Goal: Information Seeking & Learning: Learn about a topic

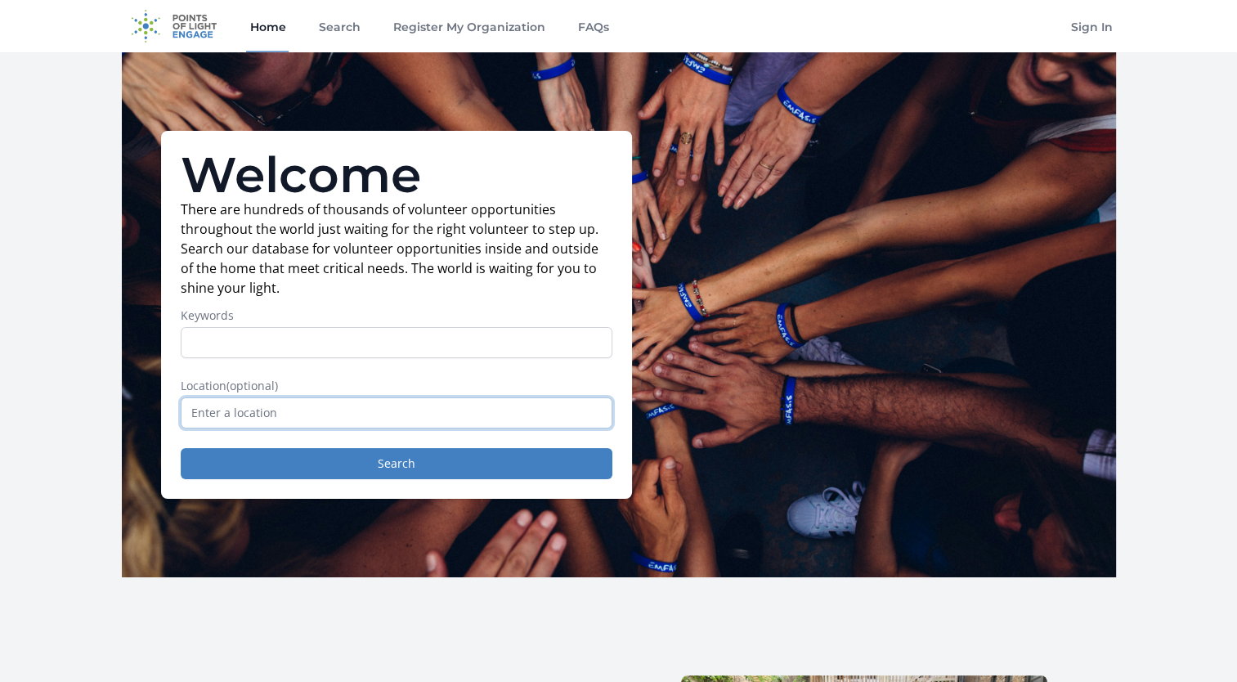
click at [284, 407] on input "text" at bounding box center [397, 412] width 432 height 31
click at [284, 410] on input "text" at bounding box center [397, 412] width 432 height 31
click at [288, 316] on label "Keywords" at bounding box center [397, 315] width 432 height 16
click at [288, 327] on input "Keywords" at bounding box center [397, 342] width 432 height 31
click at [285, 346] on input "Keywords" at bounding box center [397, 342] width 432 height 31
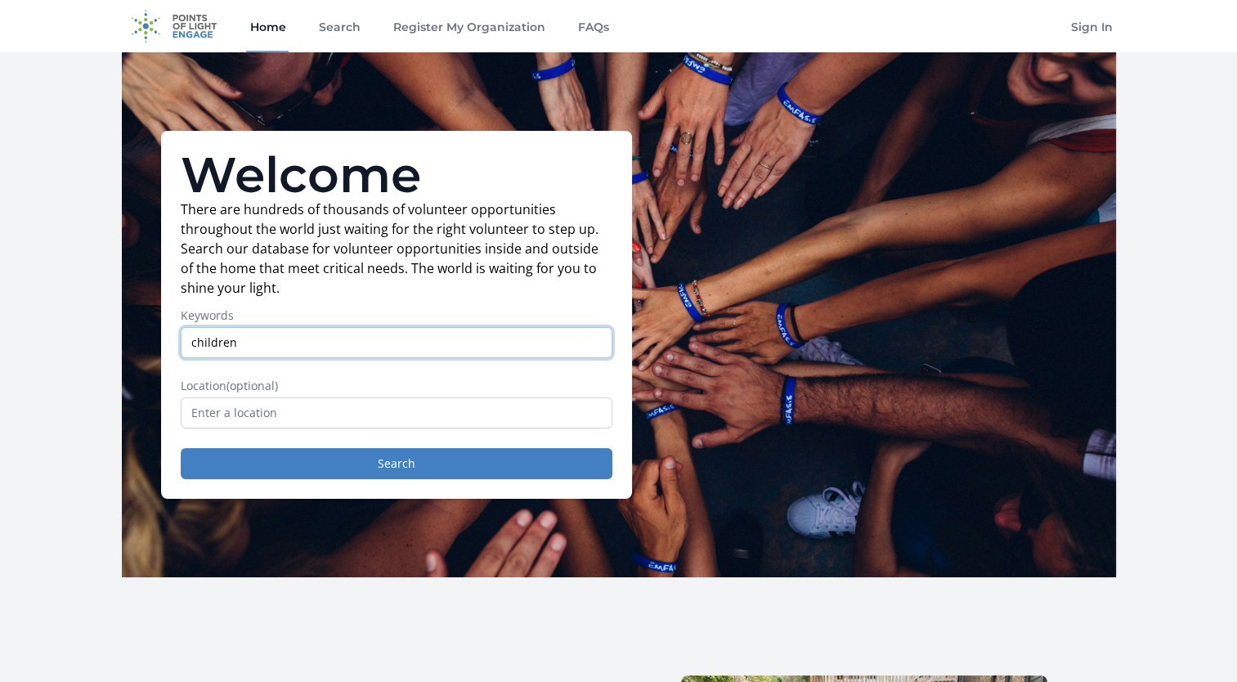
type input "children"
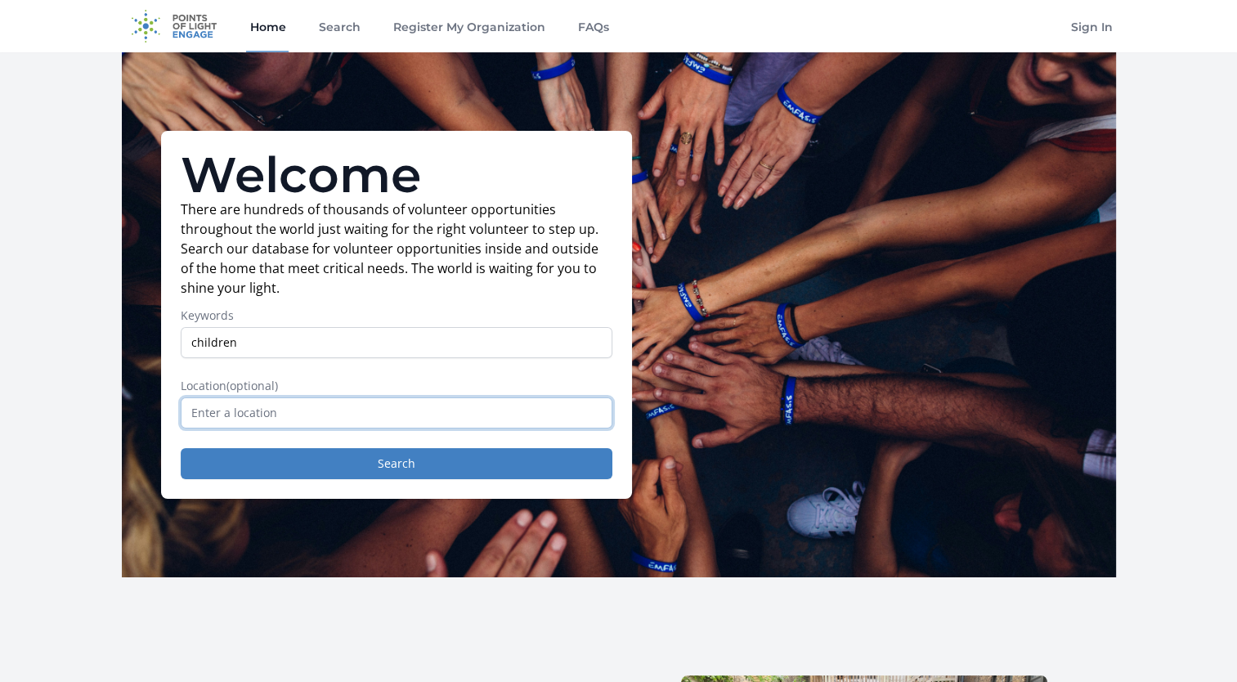
click at [222, 423] on input "text" at bounding box center [397, 412] width 432 height 31
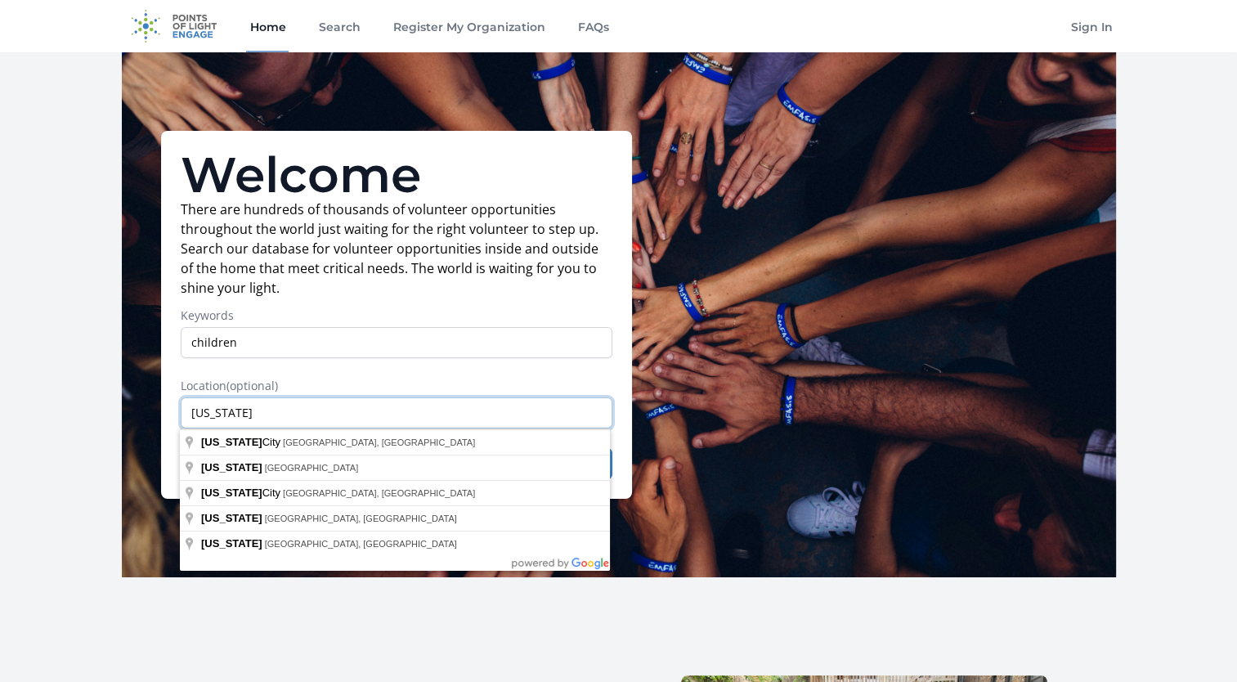
drag, startPoint x: 204, startPoint y: 410, endPoint x: 62, endPoint y: 396, distance: 142.2
type input "Missouri, USA"
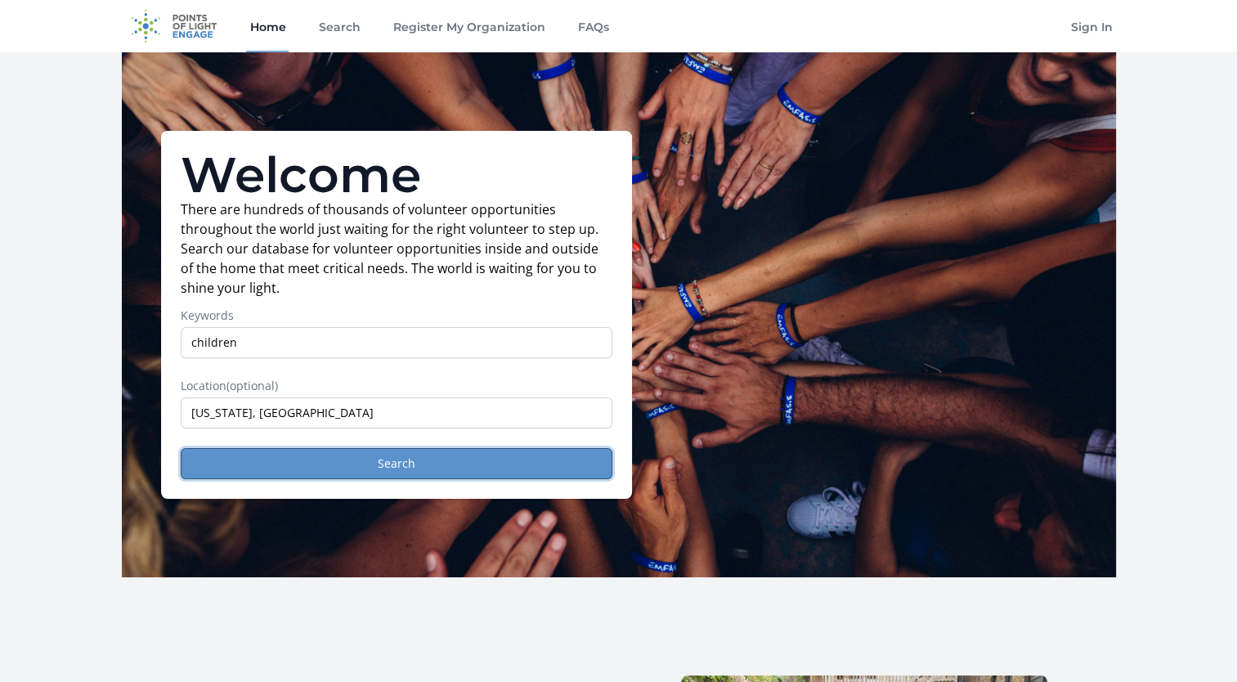
click at [369, 464] on button "Search" at bounding box center [397, 463] width 432 height 31
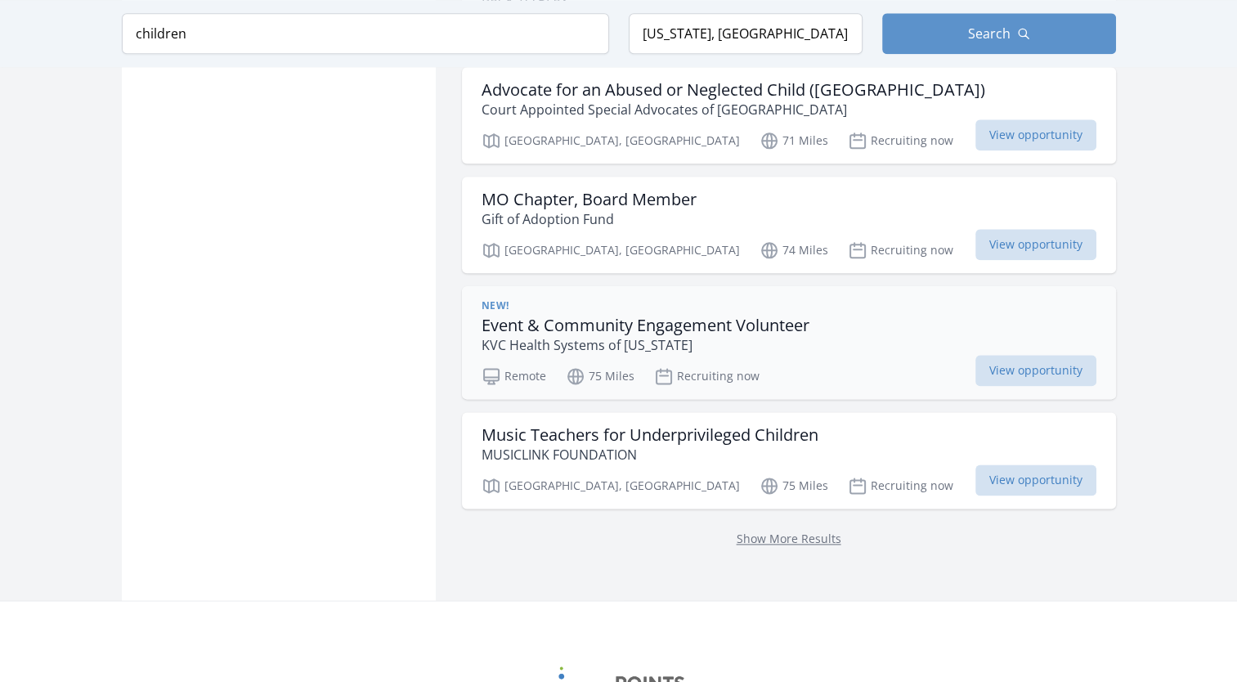
scroll to position [1962, 0]
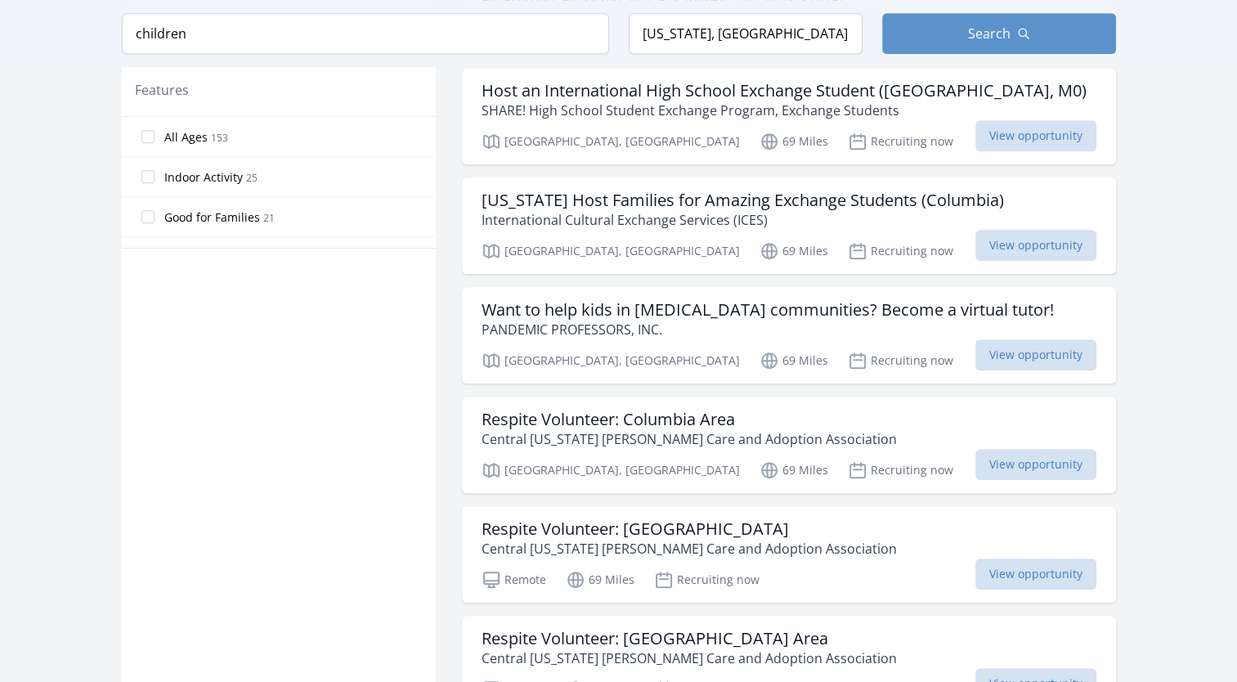
scroll to position [817, 0]
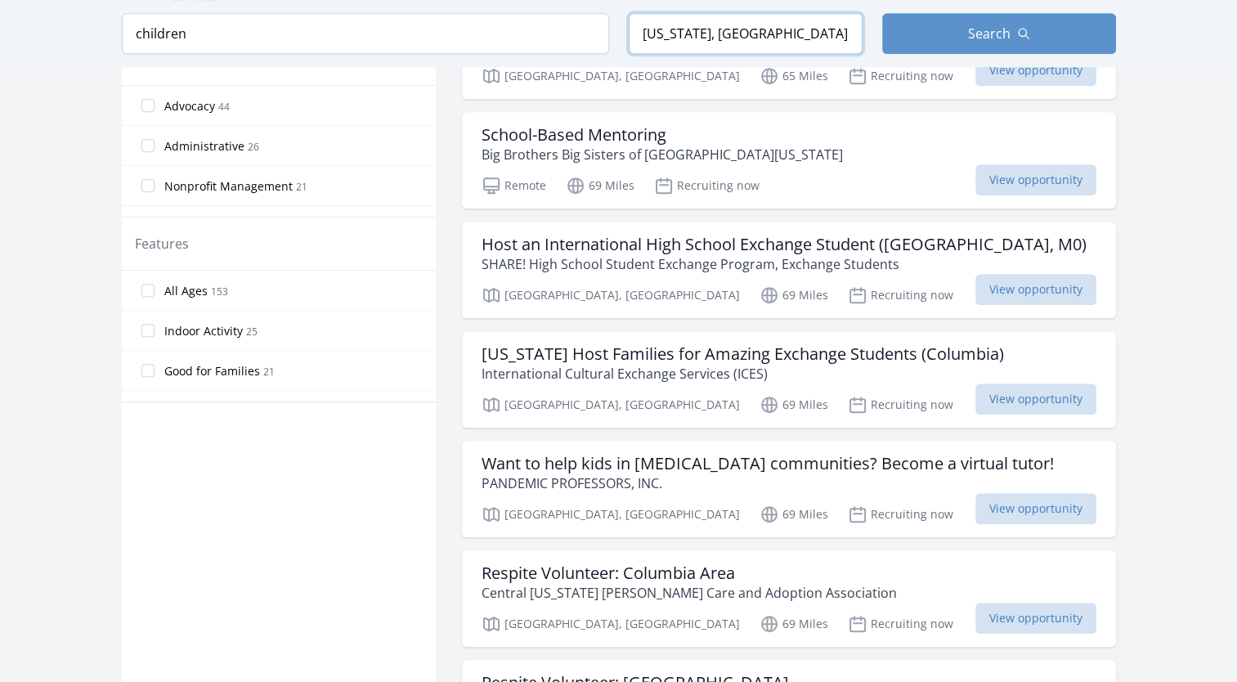
click at [710, 39] on input "Missouri, USA" at bounding box center [746, 33] width 234 height 41
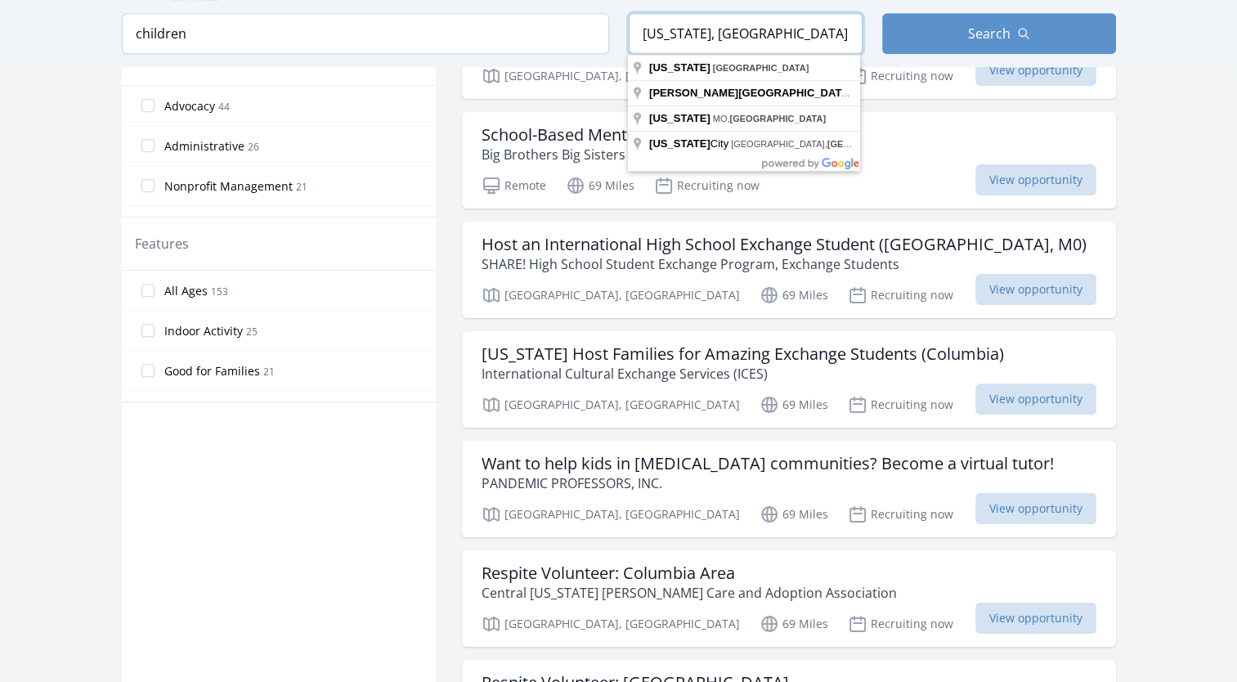
drag, startPoint x: 737, startPoint y: 32, endPoint x: 554, endPoint y: 18, distance: 182.8
click at [554, 18] on form "Keyword children Location Missouri, USA Search" at bounding box center [619, 33] width 994 height 41
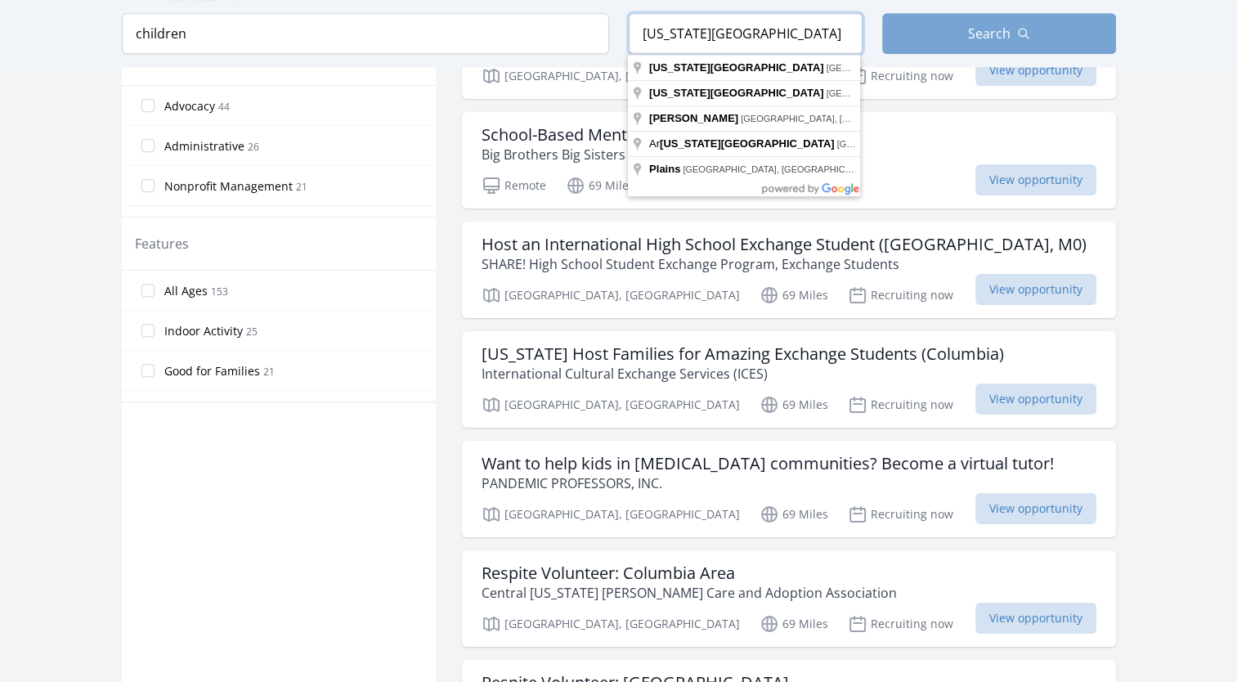
type input "kansas city"
click at [945, 24] on button "Search" at bounding box center [999, 33] width 234 height 41
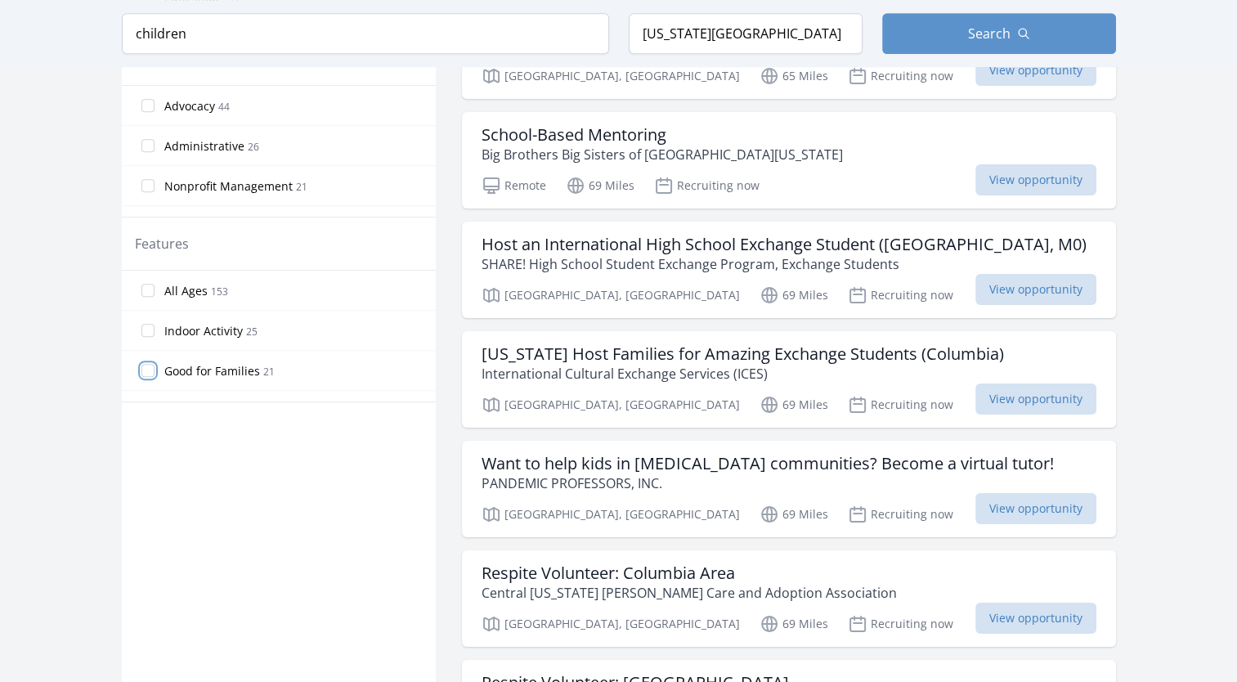
click at [151, 365] on input "Good for Families 21" at bounding box center [147, 370] width 13 height 13
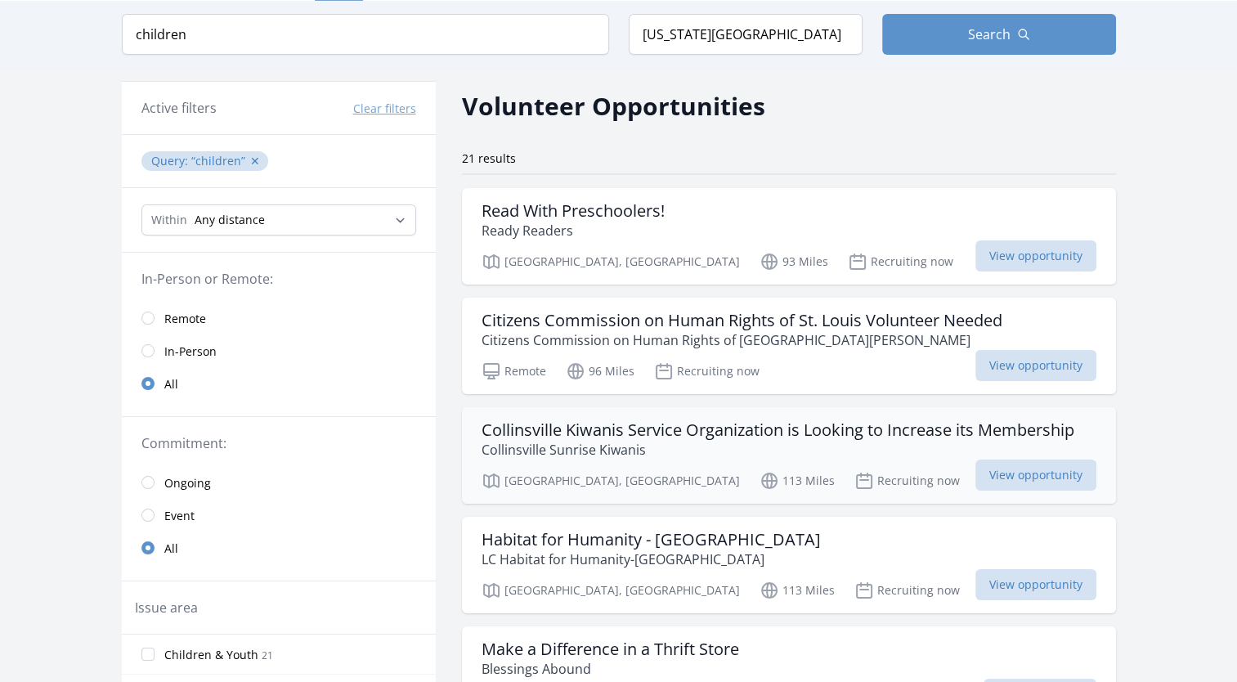
scroll to position [49, 0]
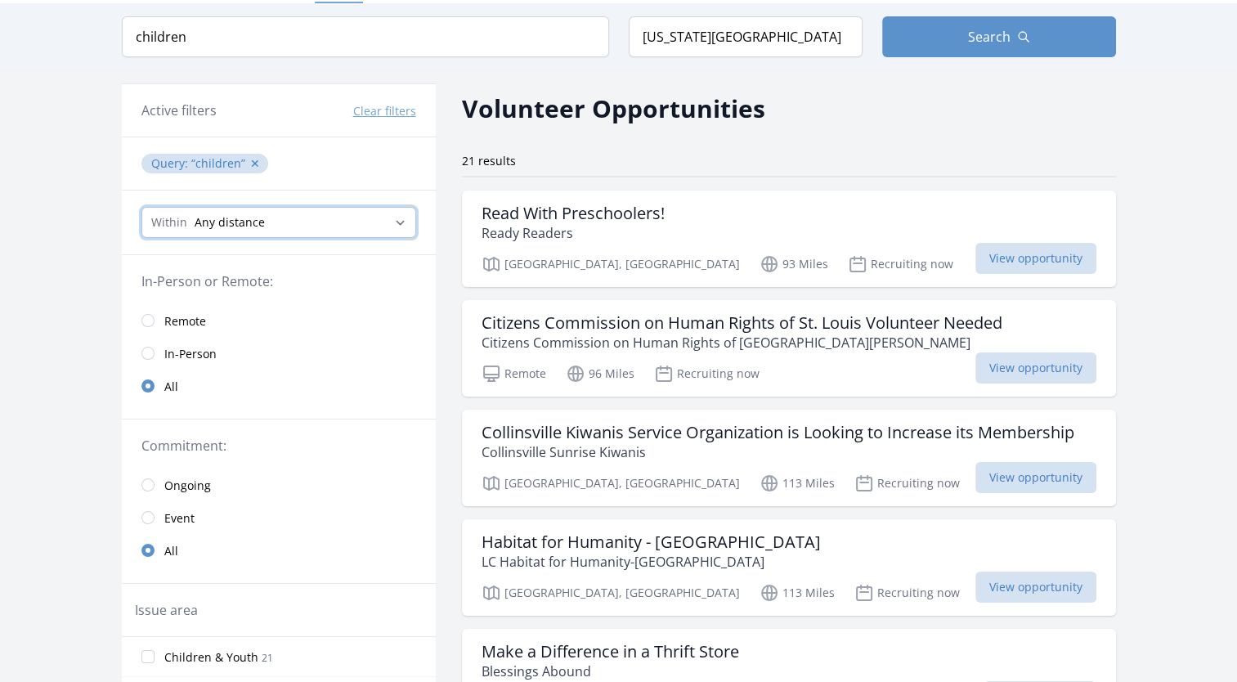
click at [330, 226] on select "Any distance , 5 Miles , 20 Miles , 50 Miles , 100 Miles" at bounding box center [278, 222] width 275 height 31
select select "80467"
click at [141, 207] on select "Any distance , 5 Miles , 20 Miles , 50 Miles , 100 Miles" at bounding box center [278, 222] width 275 height 31
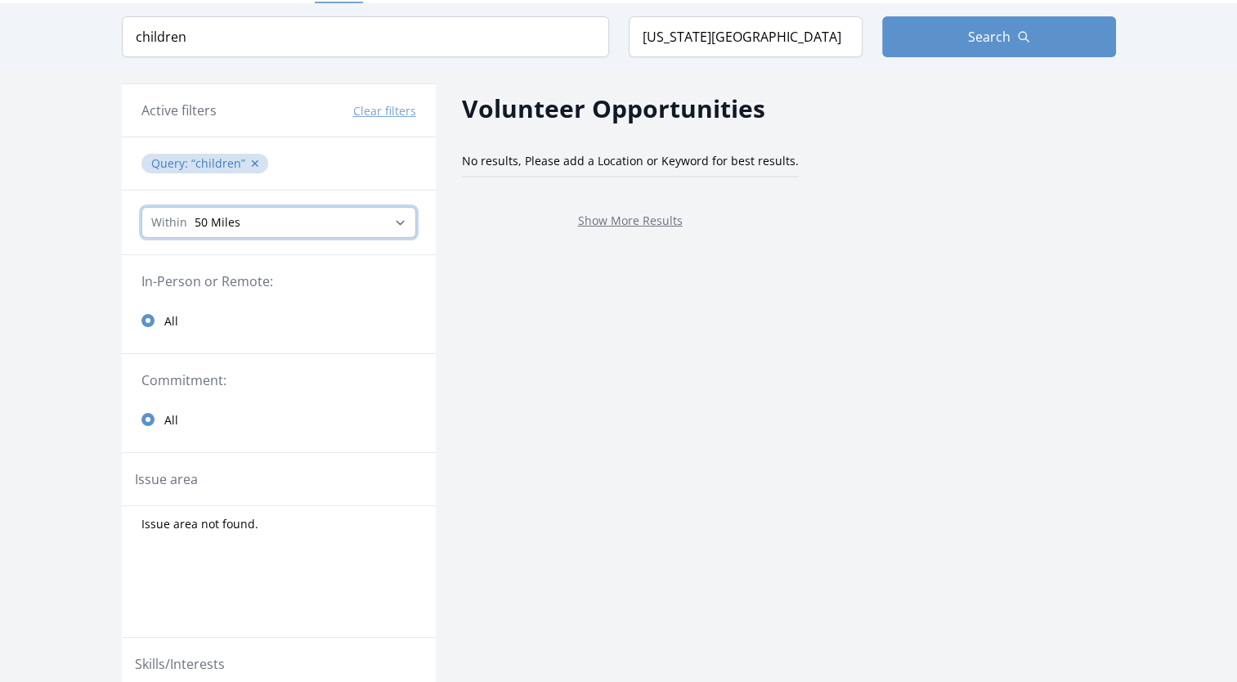
click at [298, 220] on select "Any distance , 5 Miles , 20 Miles , 50 Miles , 100 Miles" at bounding box center [278, 222] width 275 height 31
select select "32186"
click at [141, 207] on select "Any distance , 5 Miles , 20 Miles , 50 Miles , 100 Miles" at bounding box center [278, 222] width 275 height 31
click at [250, 165] on button "✕" at bounding box center [255, 163] width 10 height 16
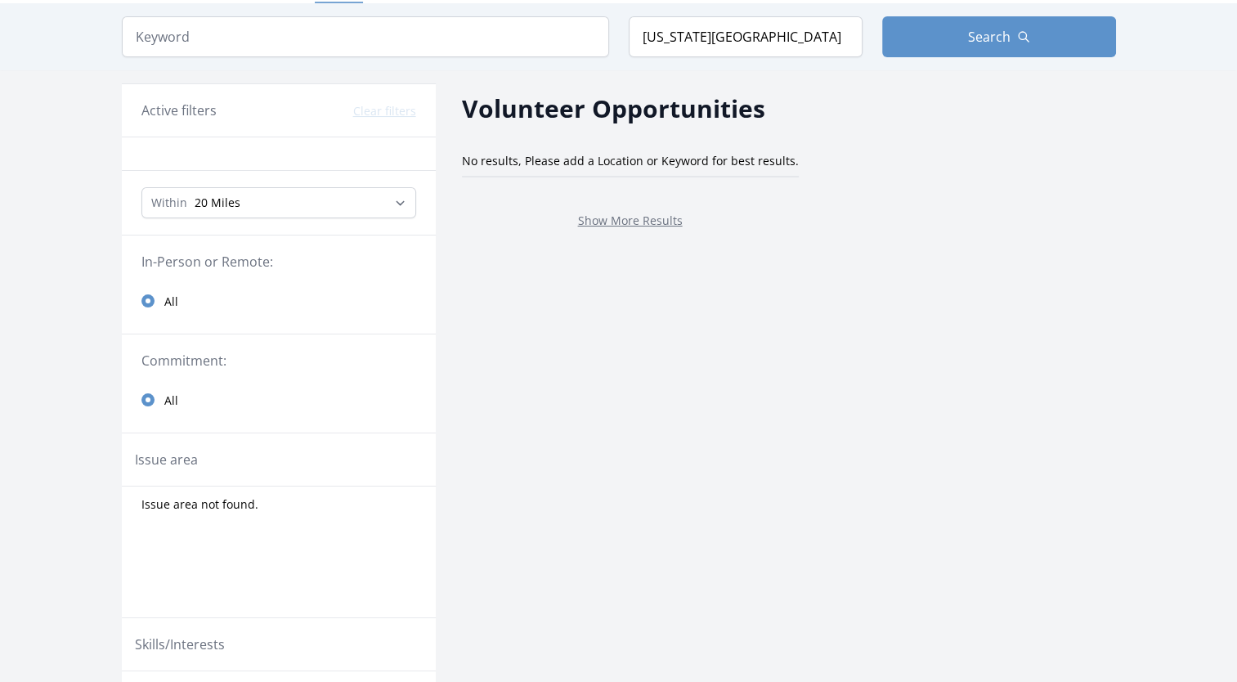
click at [556, 315] on div "Volunteer Opportunities No results, Please add a Location or Keyword for best r…" at bounding box center [630, 528] width 337 height 917
click at [1000, 37] on span "Search" at bounding box center [989, 37] width 43 height 20
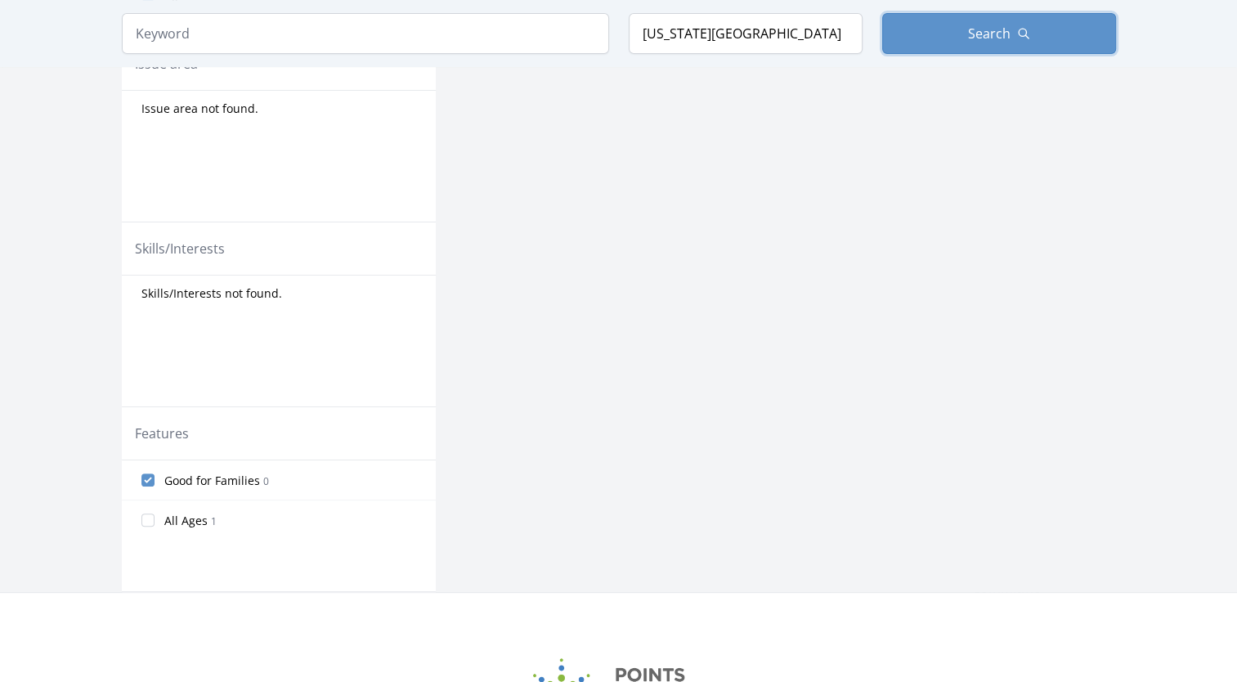
scroll to position [621, 0]
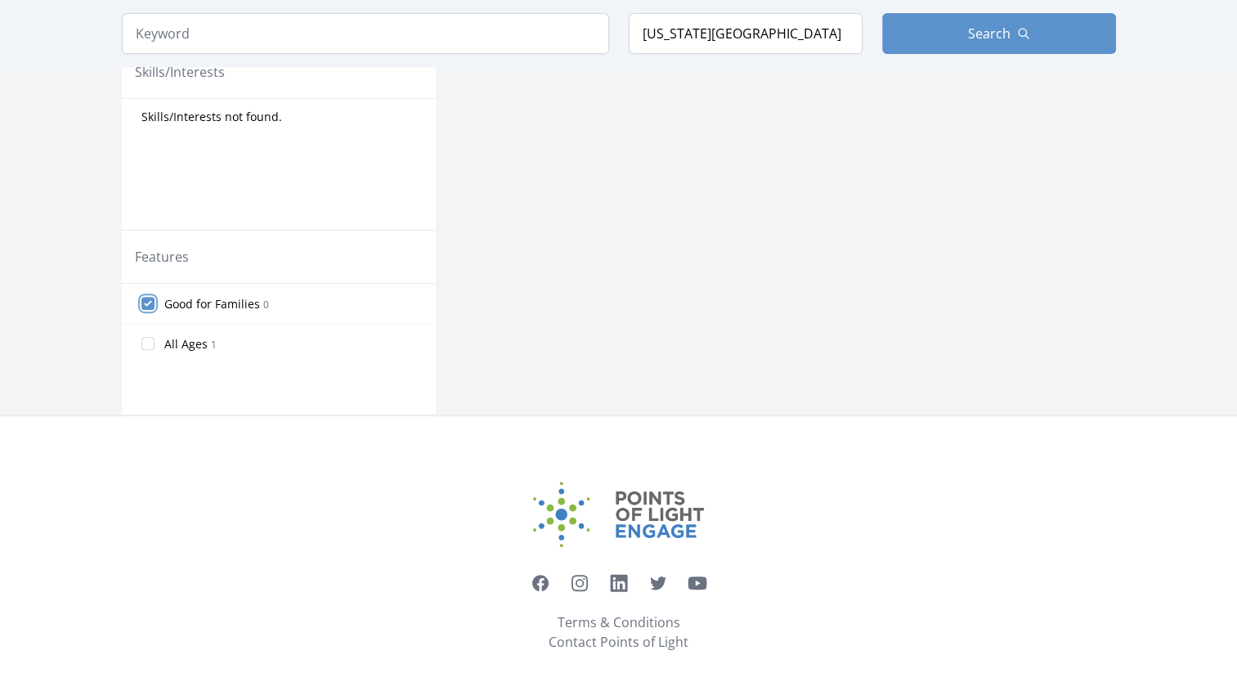
click at [149, 297] on input "Good for Families 0" at bounding box center [147, 303] width 13 height 13
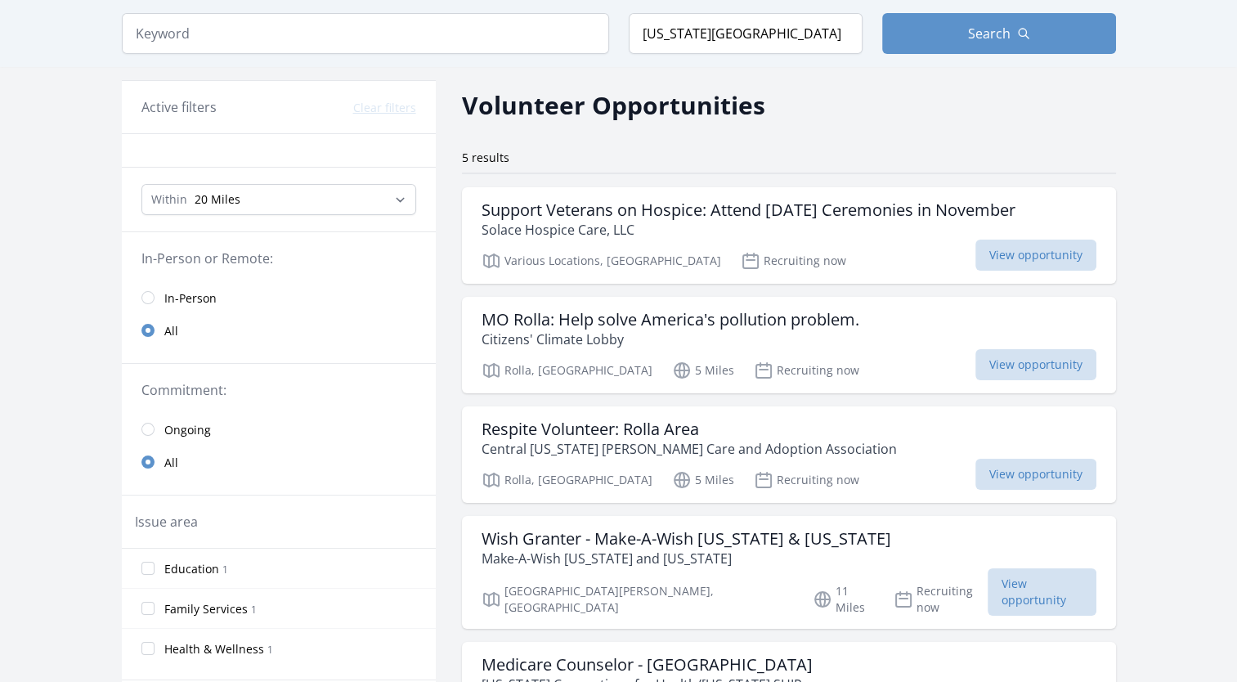
scroll to position [0, 0]
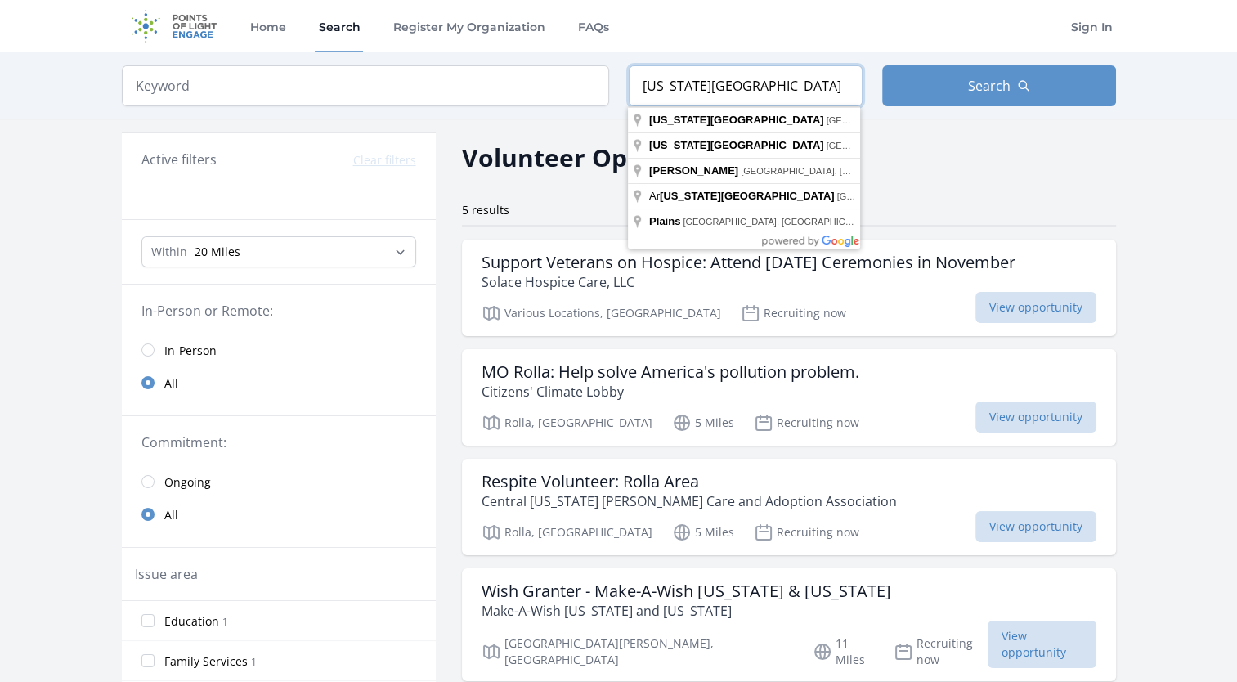
click at [727, 85] on input "kansas city" at bounding box center [746, 85] width 234 height 41
drag, startPoint x: 737, startPoint y: 80, endPoint x: 535, endPoint y: 67, distance: 201.5
click at [536, 67] on form "Keyword Location kansas city Search" at bounding box center [619, 85] width 994 height 41
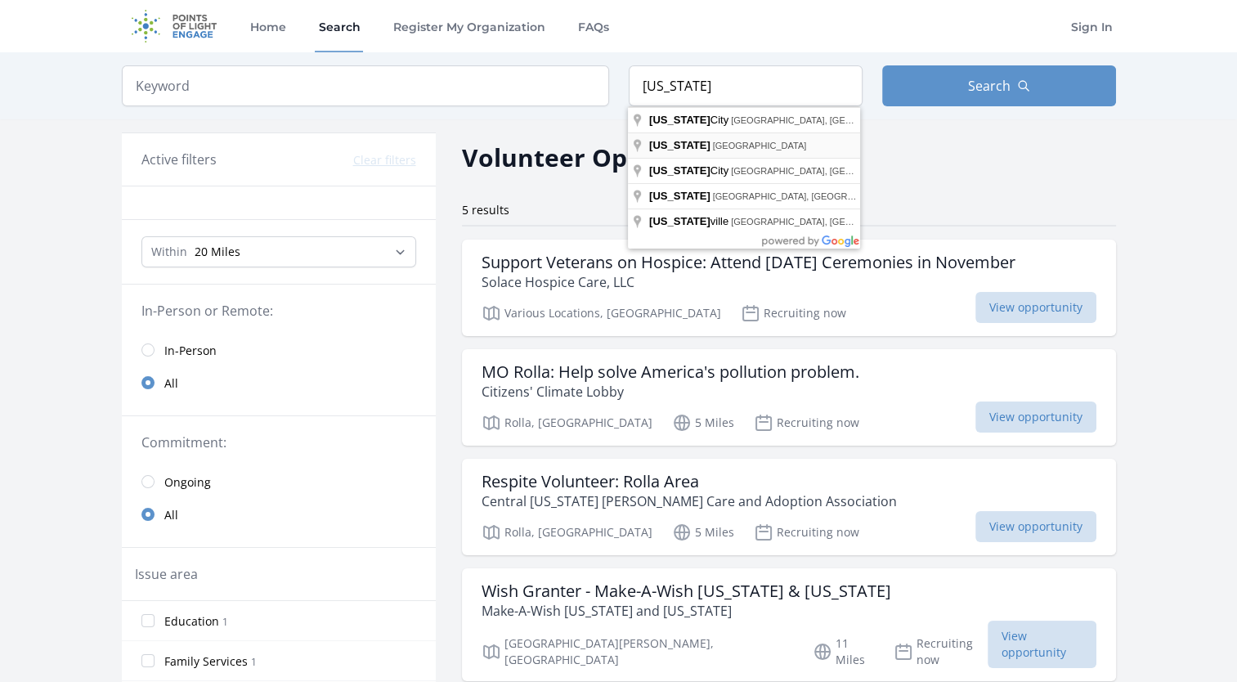
type input "Kansas, USA"
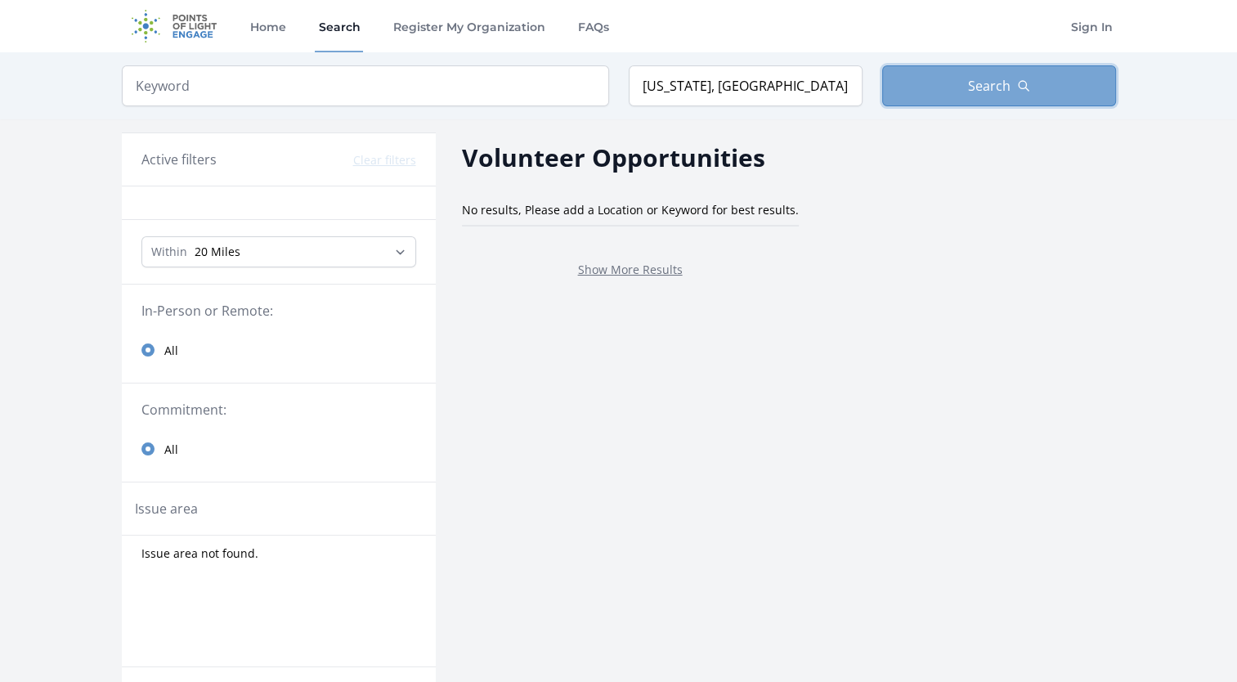
click at [979, 93] on span "Search" at bounding box center [989, 86] width 43 height 20
drag, startPoint x: 288, startPoint y: 29, endPoint x: 384, endPoint y: 70, distance: 104.8
click at [287, 29] on link "Home" at bounding box center [267, 26] width 43 height 52
